Goal: Task Accomplishment & Management: Manage account settings

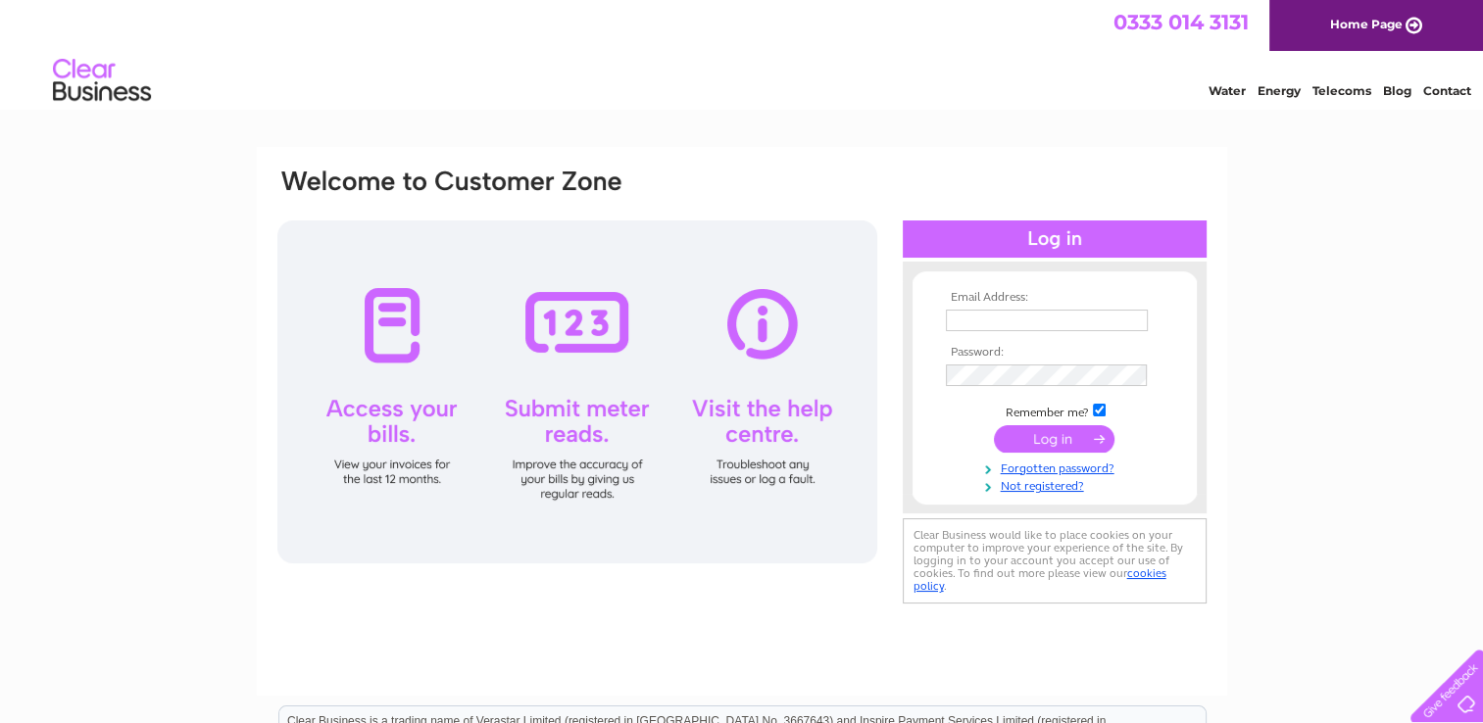
type input "purchaseledger@fhfs.co.uk"
click at [1052, 450] on input "submit" at bounding box center [1054, 438] width 121 height 27
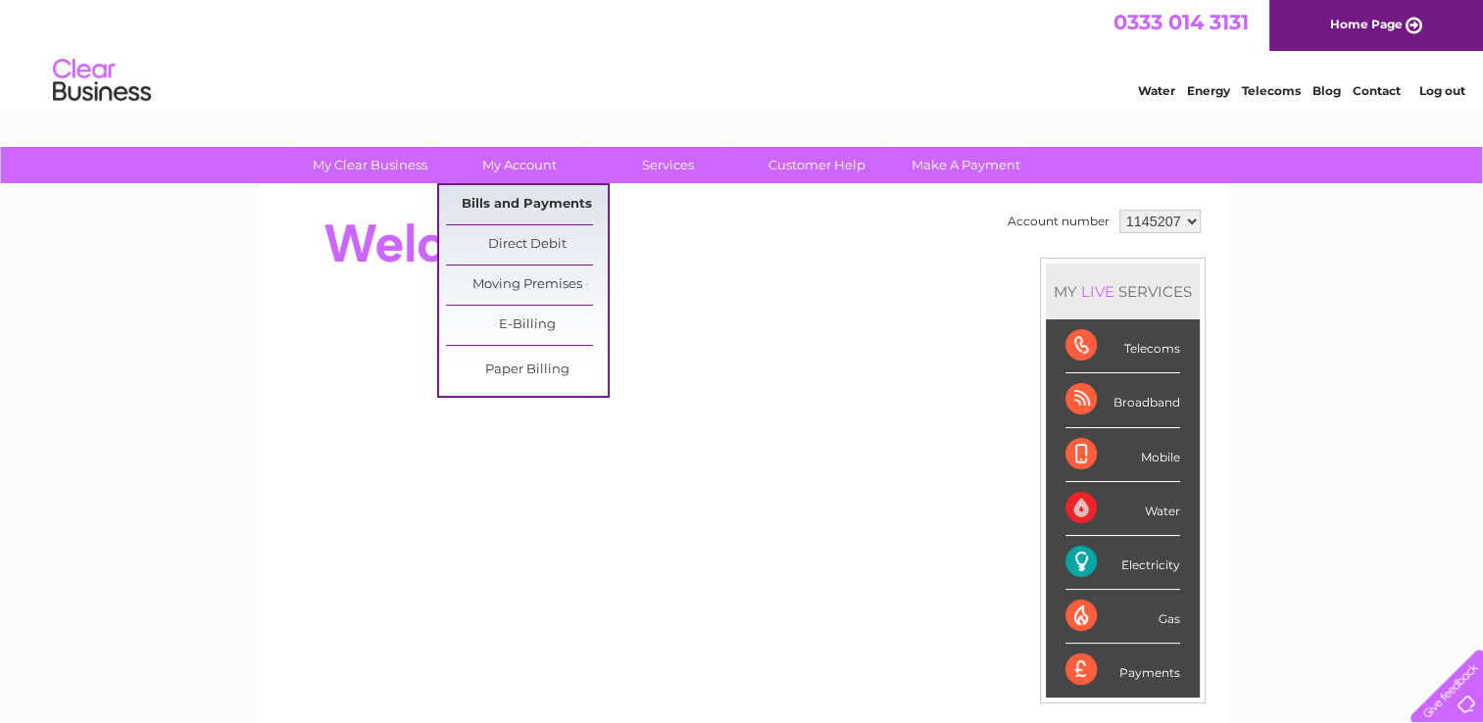
click at [541, 207] on link "Bills and Payments" at bounding box center [527, 204] width 162 height 39
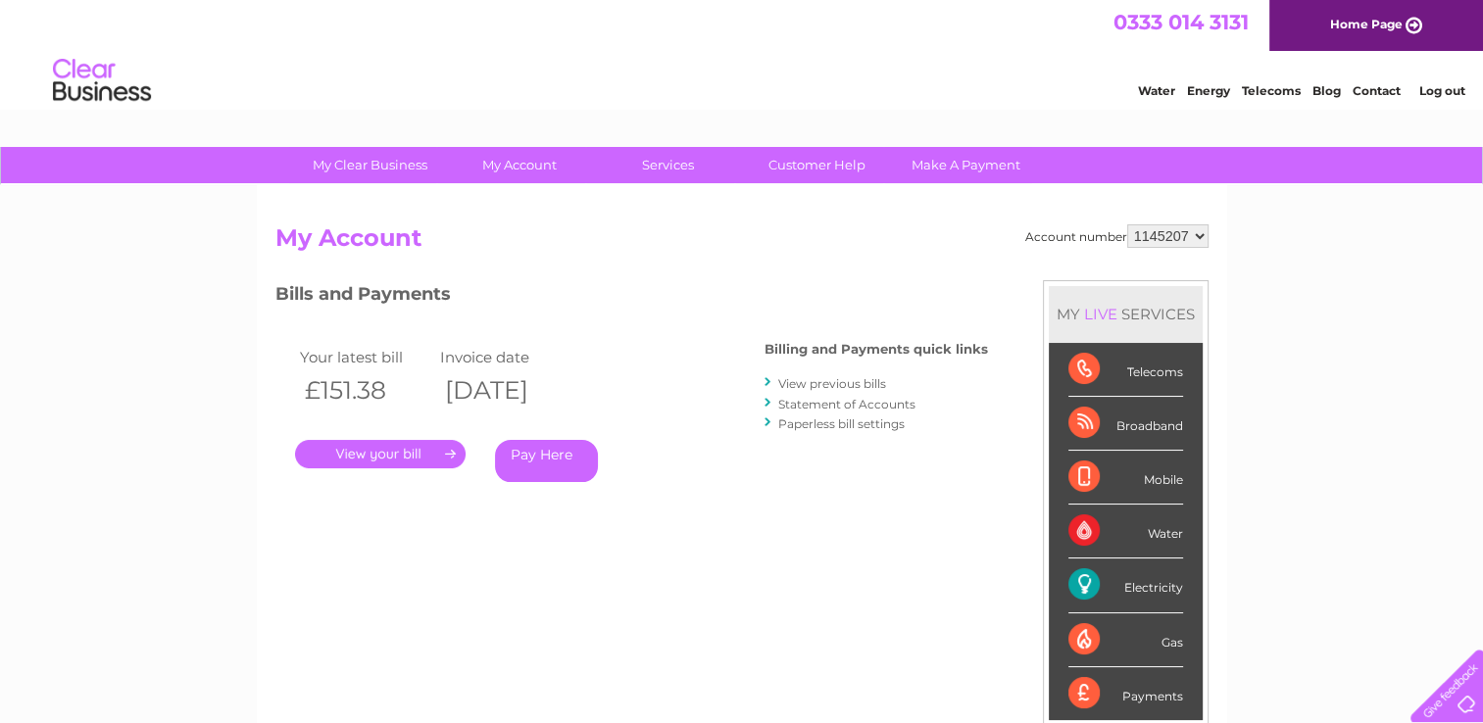
click at [429, 447] on link "." at bounding box center [380, 454] width 171 height 28
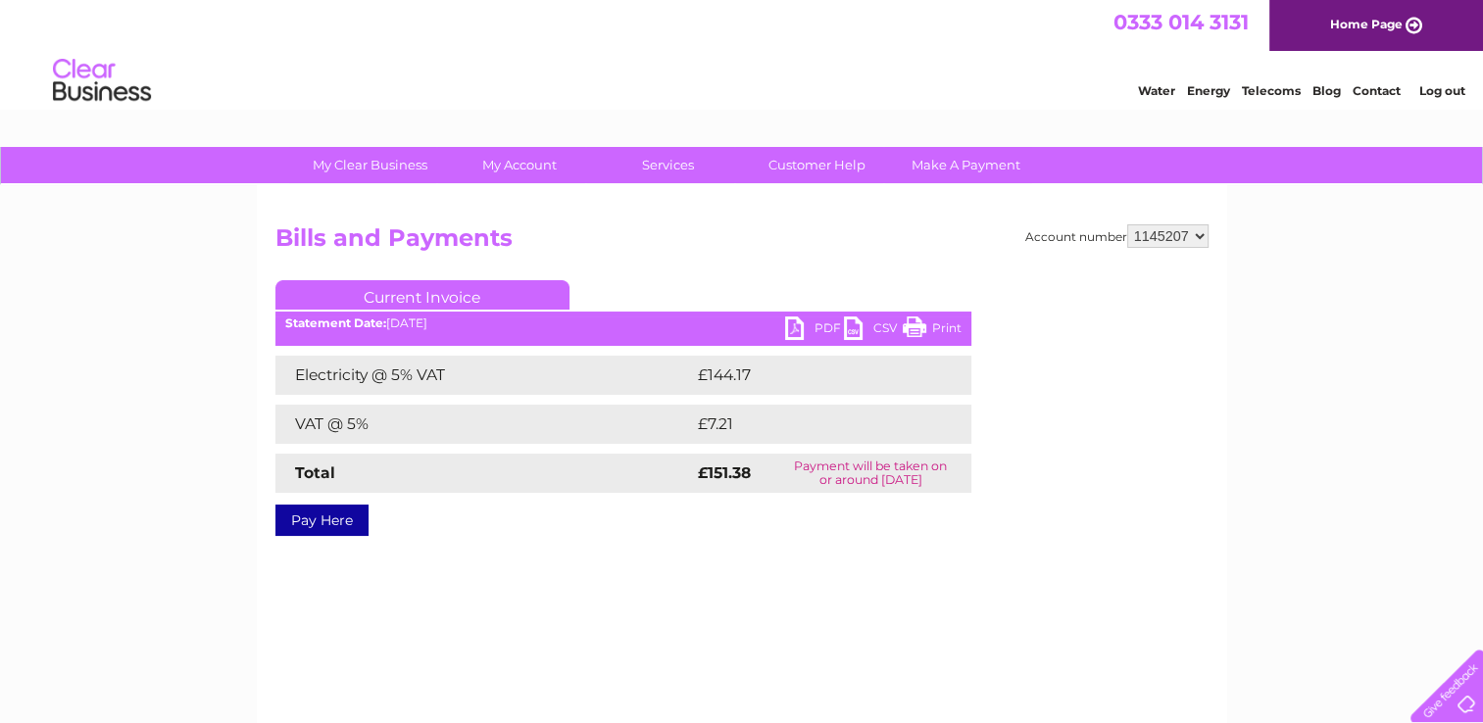
click at [833, 325] on link "PDF" at bounding box center [814, 331] width 59 height 28
click at [1434, 96] on link "Log out" at bounding box center [1441, 90] width 46 height 15
